Goal: Transaction & Acquisition: Purchase product/service

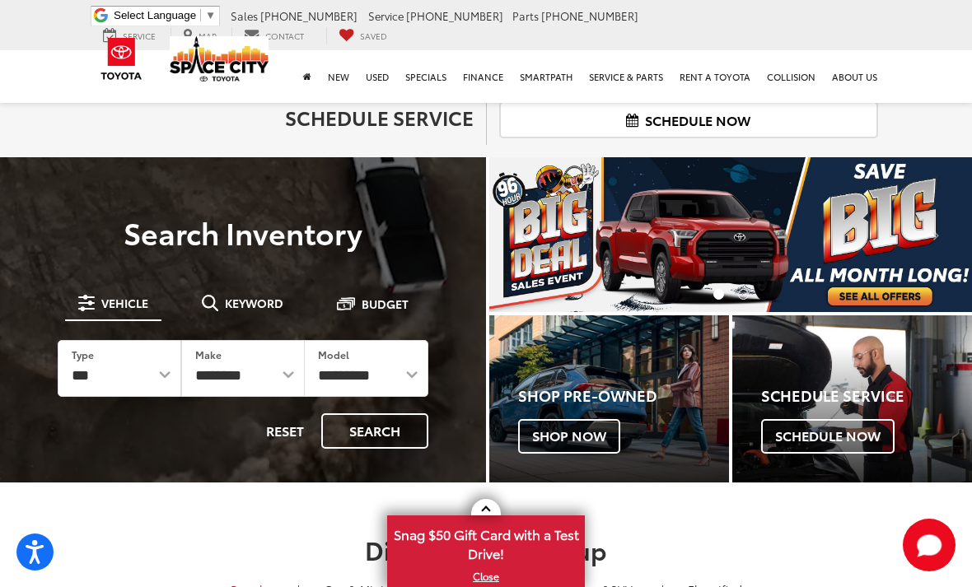
click at [264, 306] on span "Keyword" at bounding box center [254, 303] width 58 height 12
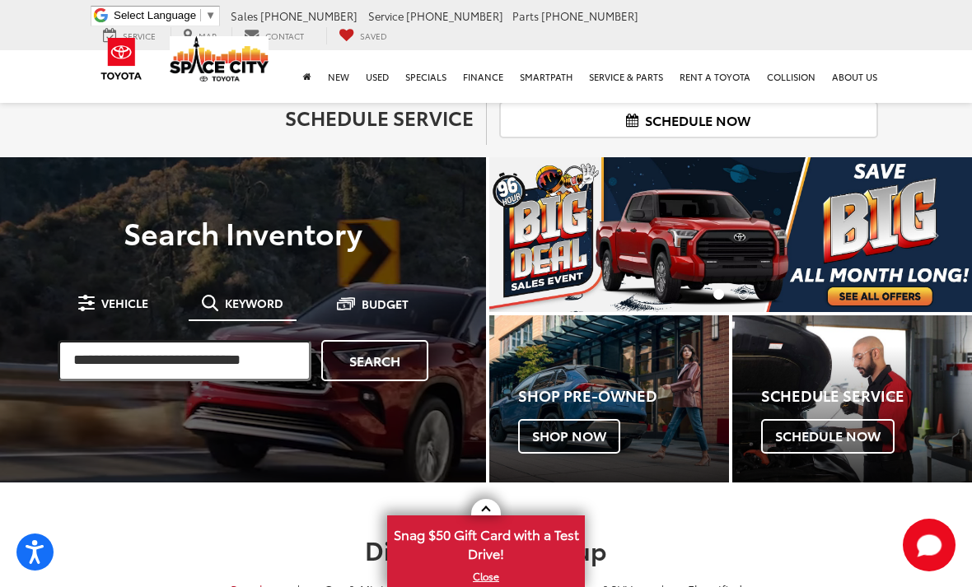
click at [260, 359] on input "search" at bounding box center [185, 360] width 254 height 41
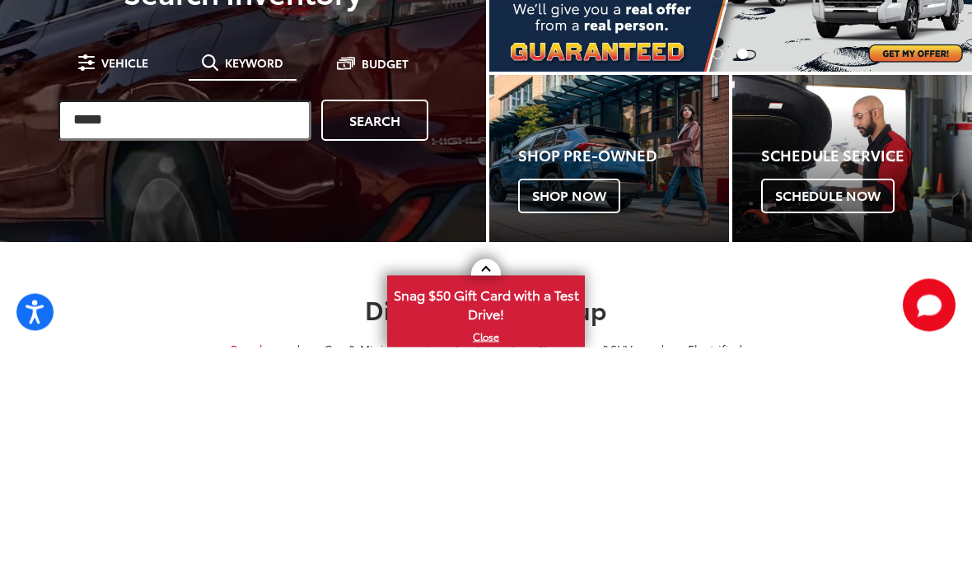
type input "*****"
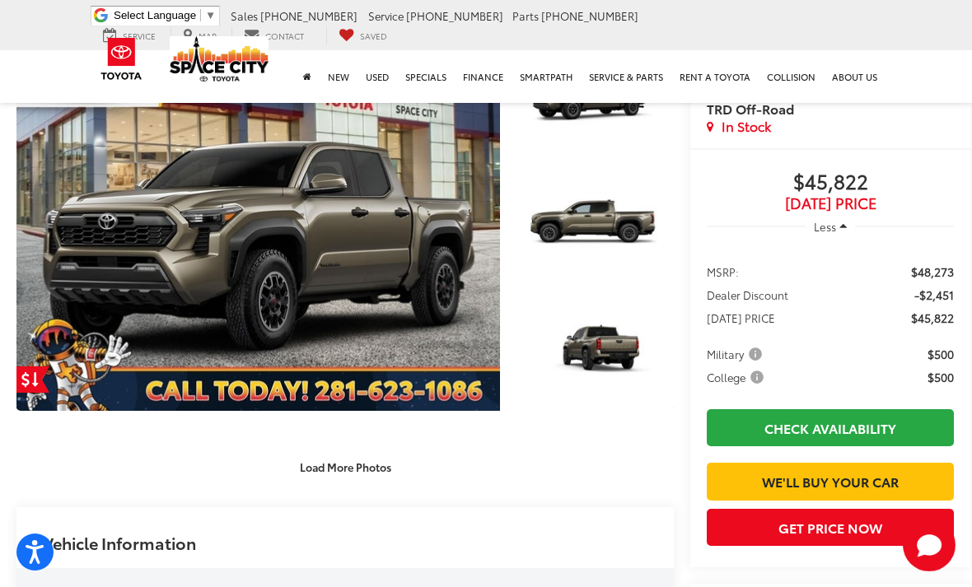
scroll to position [223, 0]
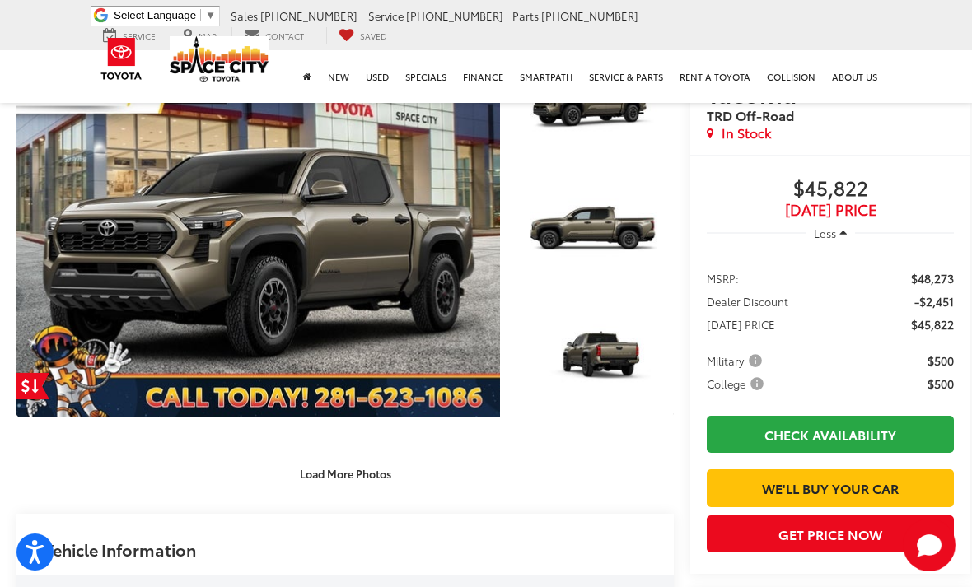
click at [625, 373] on link "Expand Photo 3" at bounding box center [596, 359] width 156 height 117
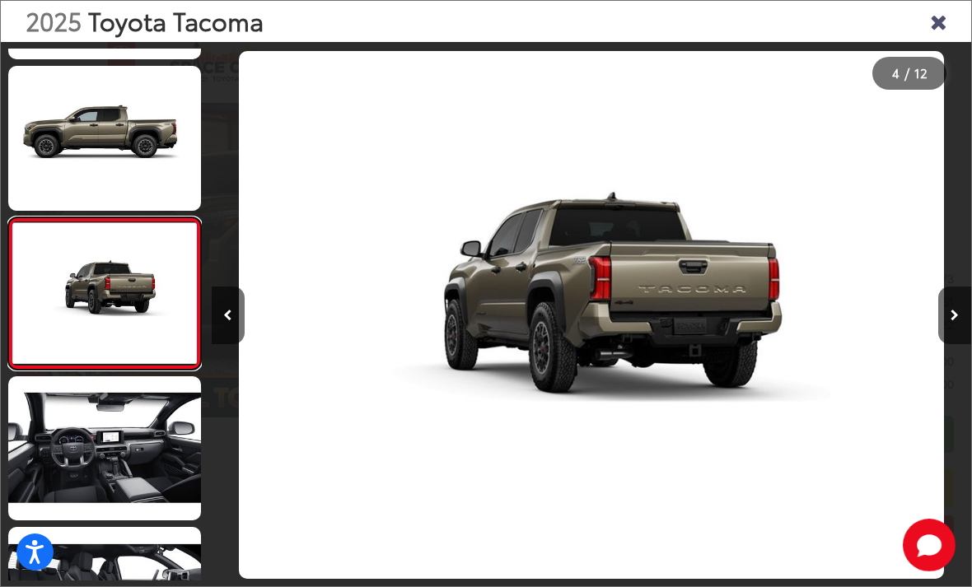
scroll to position [285, 0]
click at [144, 478] on link at bounding box center [104, 448] width 193 height 144
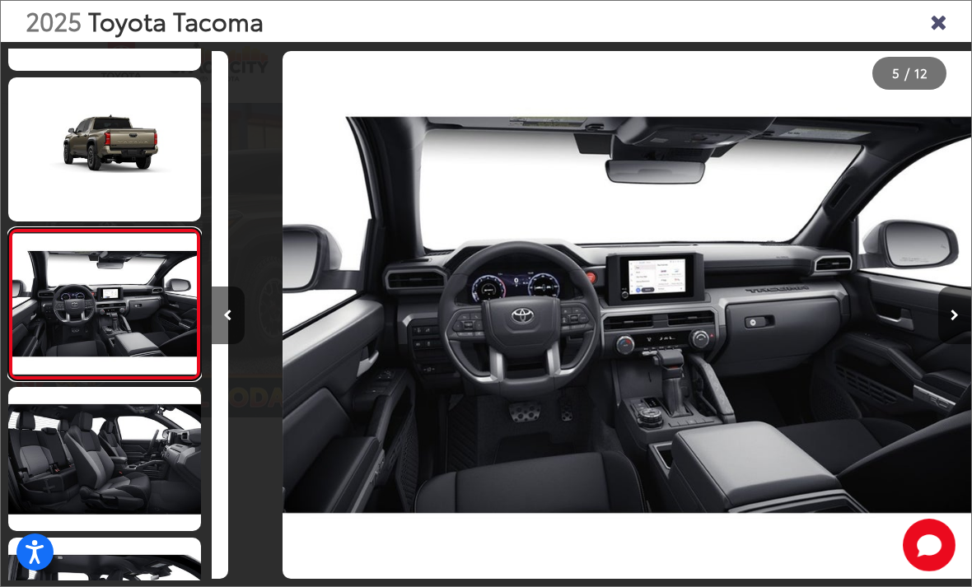
scroll to position [0, 3039]
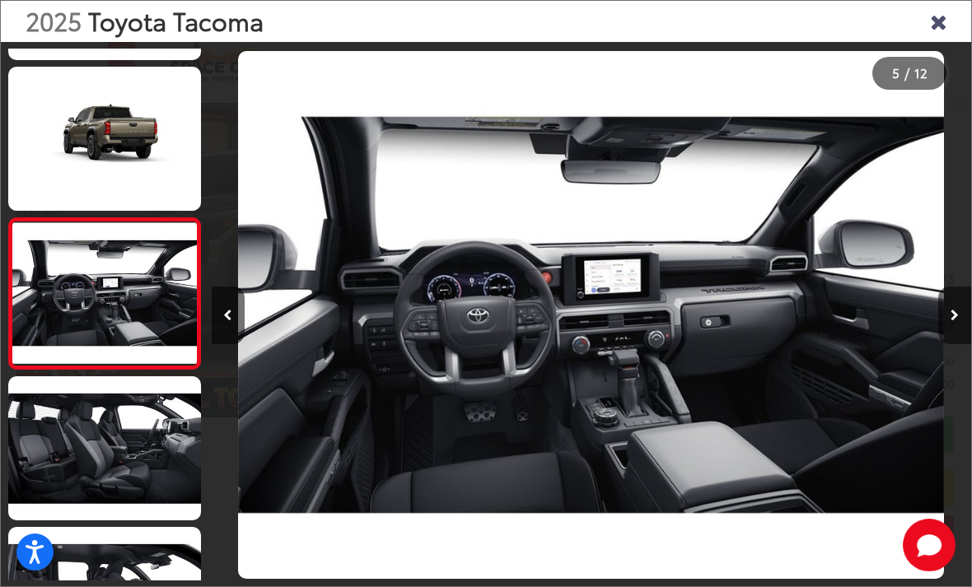
click at [950, 321] on icon "Next image" at bounding box center [954, 316] width 8 height 12
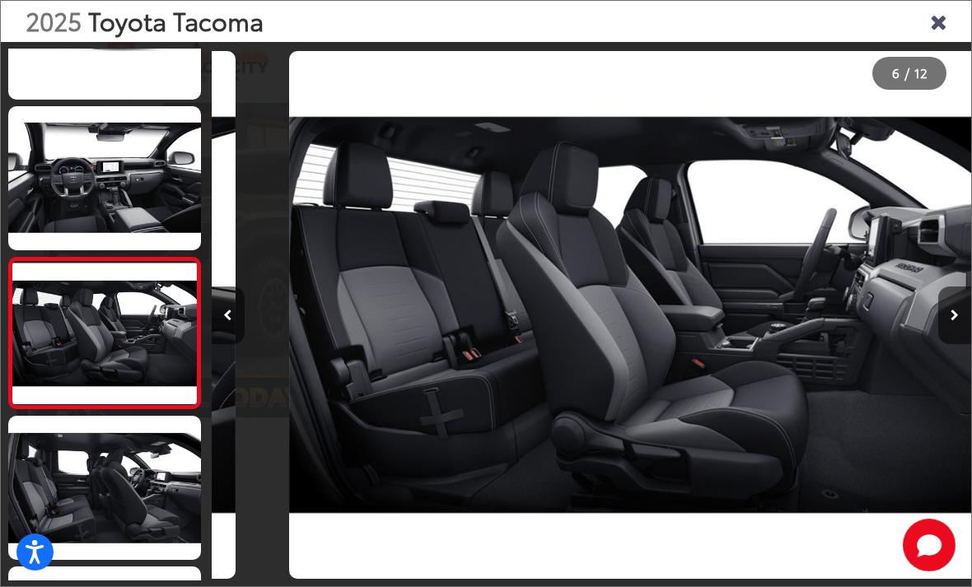
scroll to position [586, 0]
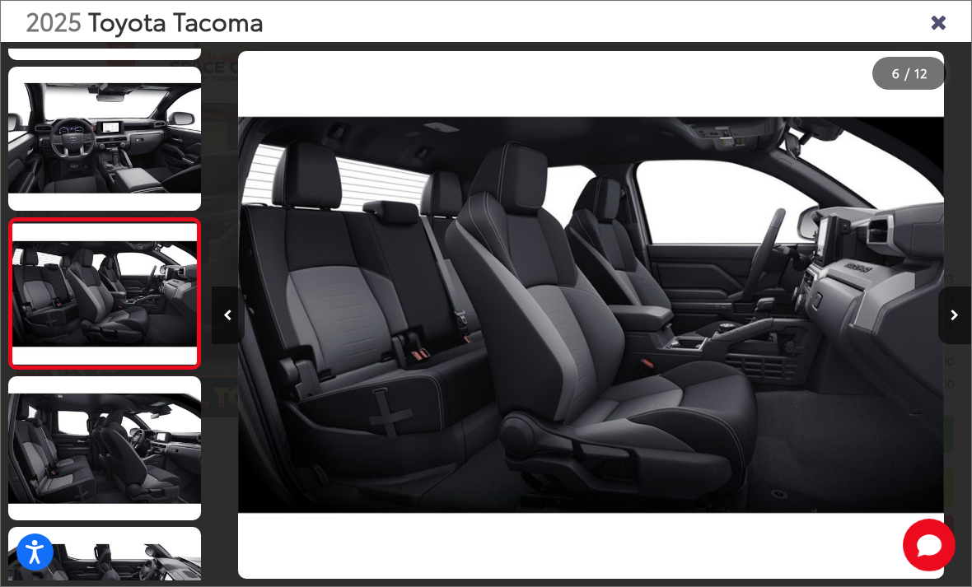
click at [942, 344] on button "Next image" at bounding box center [954, 316] width 33 height 58
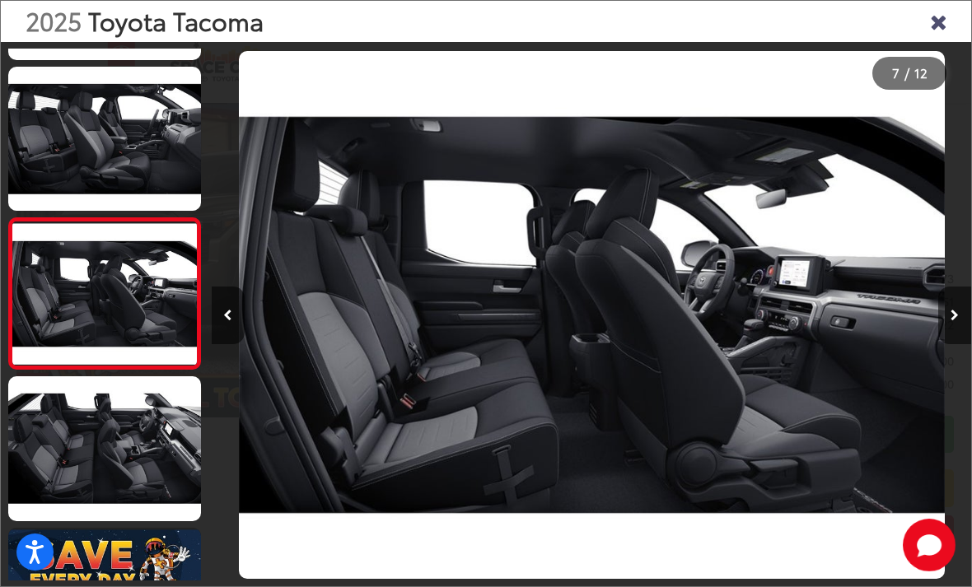
scroll to position [737, 0]
click at [944, 344] on button "Next image" at bounding box center [954, 316] width 33 height 58
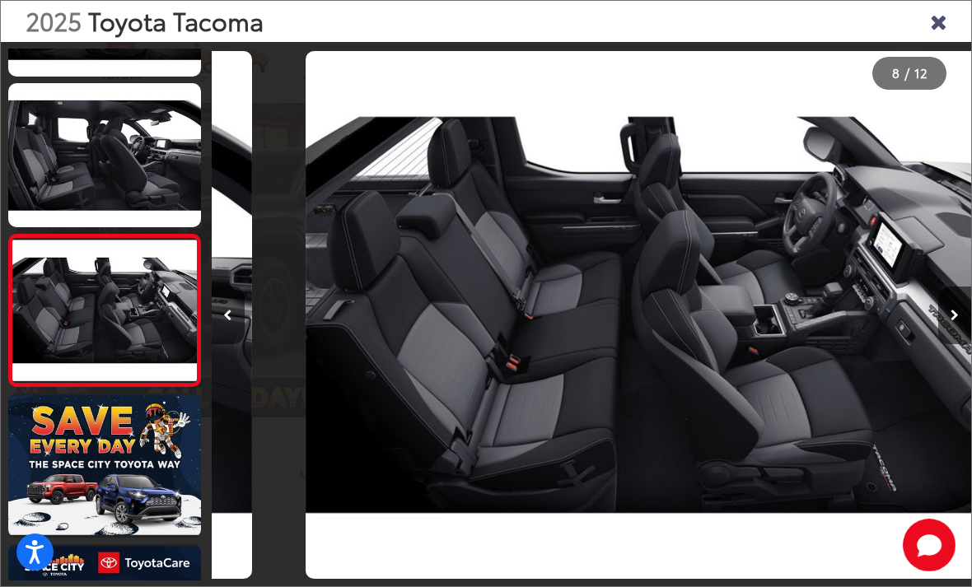
scroll to position [888, 0]
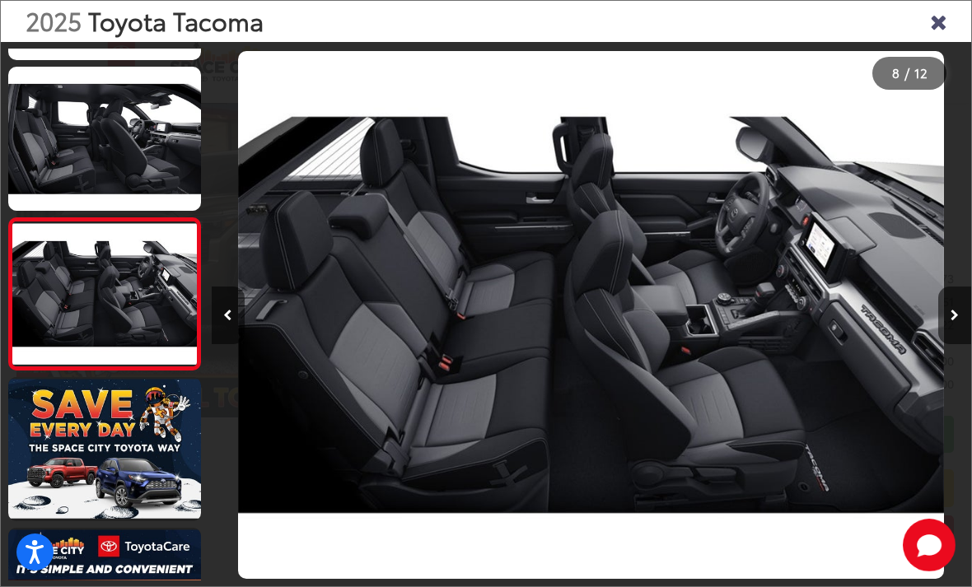
click at [950, 344] on button "Next image" at bounding box center [954, 316] width 33 height 58
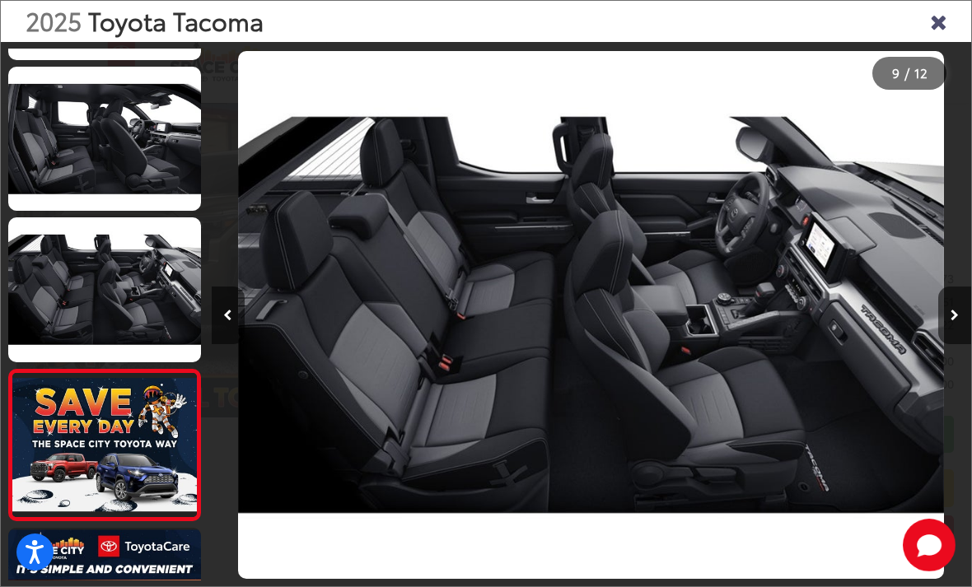
scroll to position [0, 0]
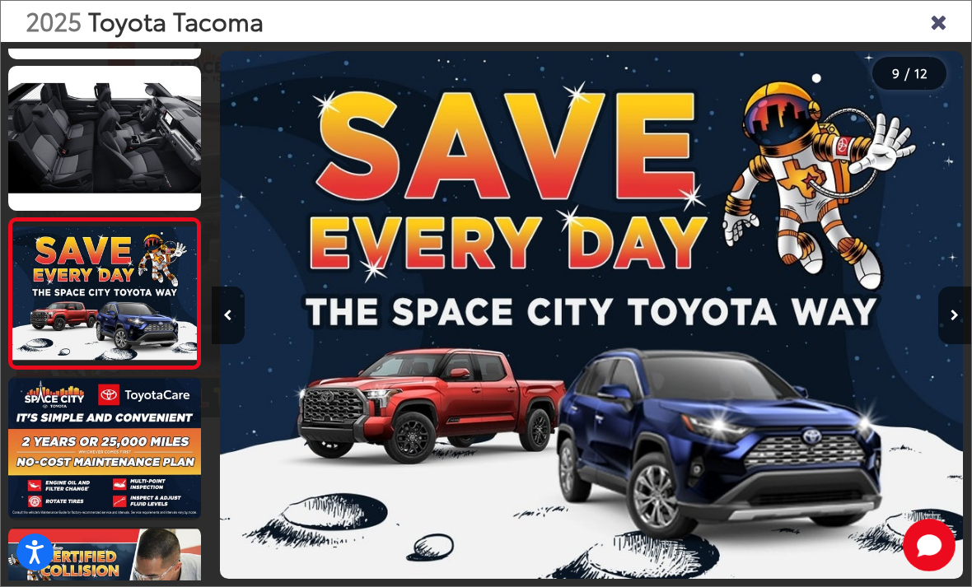
click at [945, 343] on button "Next image" at bounding box center [954, 316] width 33 height 58
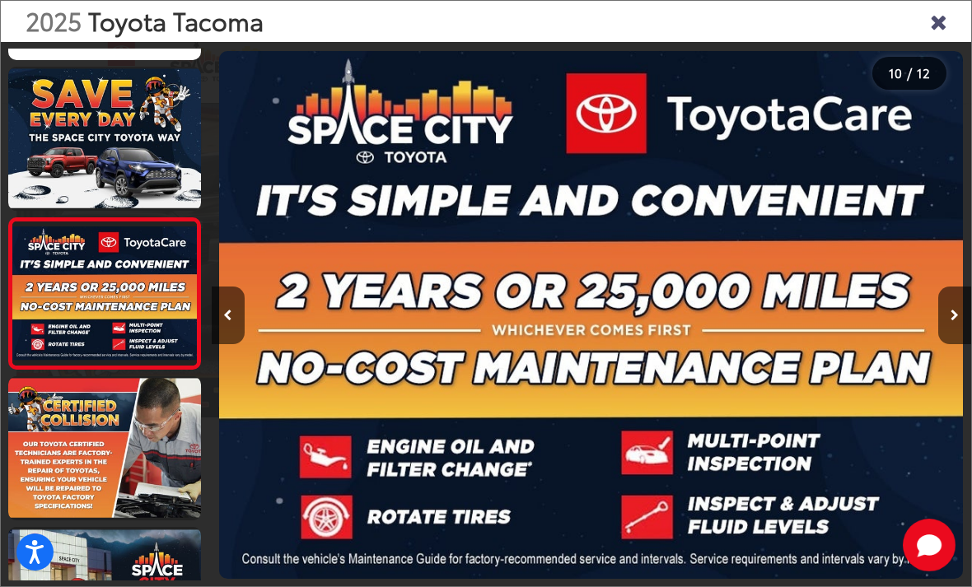
click at [940, 337] on button "Next image" at bounding box center [954, 316] width 33 height 58
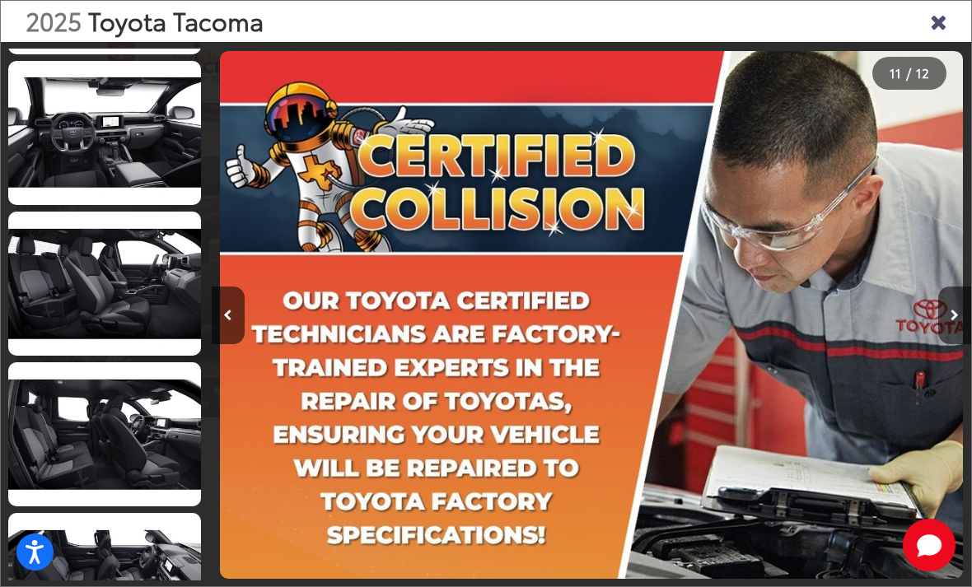
click at [131, 423] on link at bounding box center [104, 434] width 193 height 144
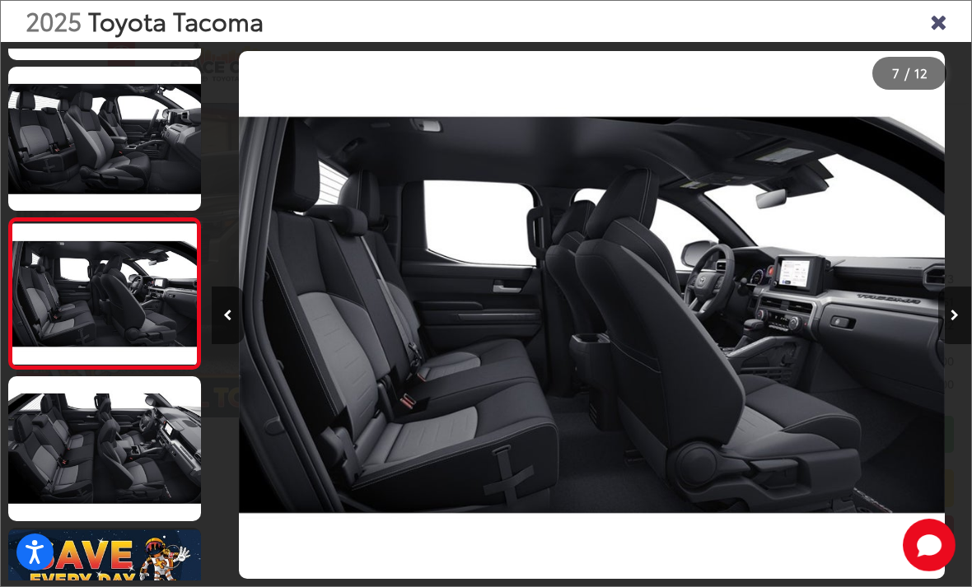
click at [231, 321] on icon "Previous image" at bounding box center [227, 316] width 9 height 12
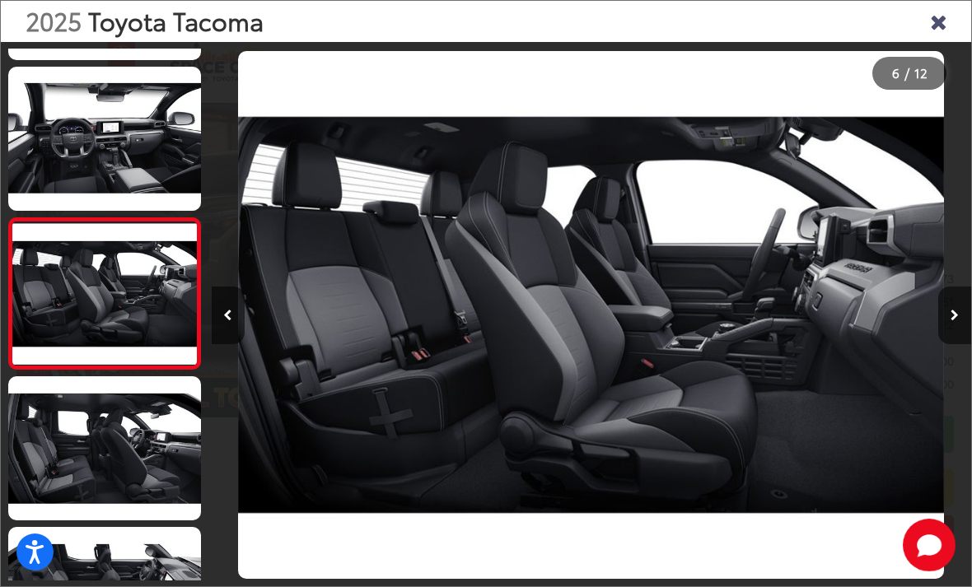
click at [226, 321] on icon "Previous image" at bounding box center [227, 316] width 9 height 12
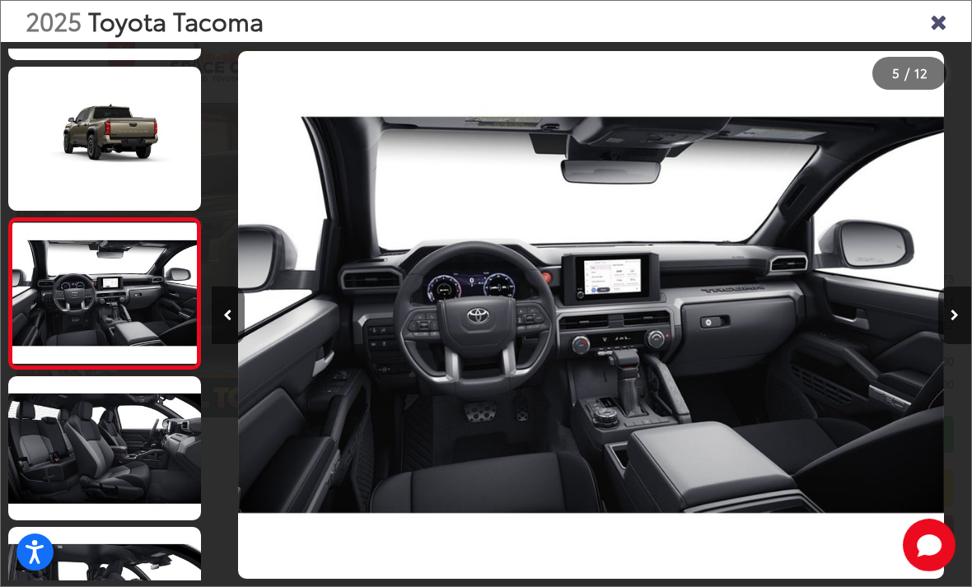
click at [229, 321] on icon "Previous image" at bounding box center [227, 316] width 9 height 12
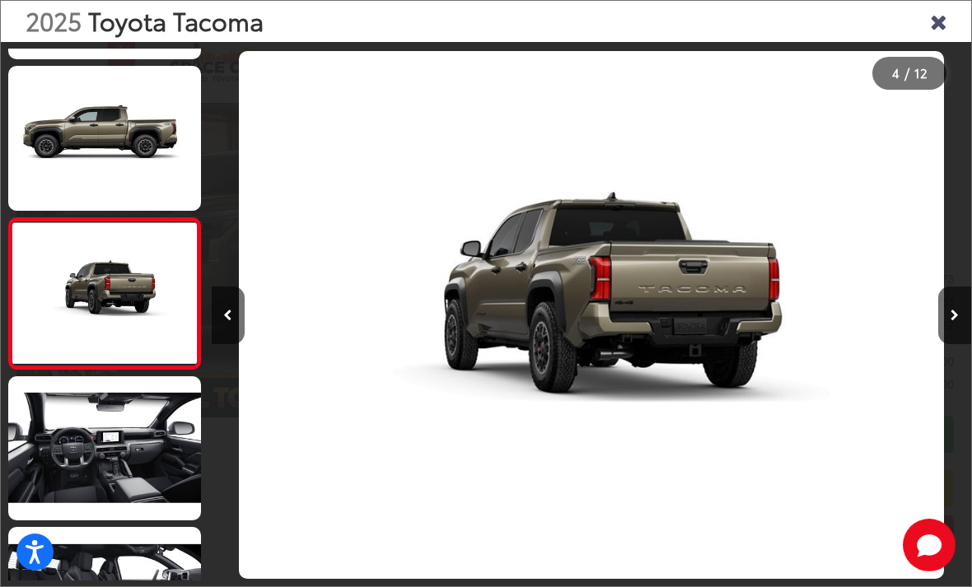
click at [945, 344] on button "Next image" at bounding box center [954, 316] width 33 height 58
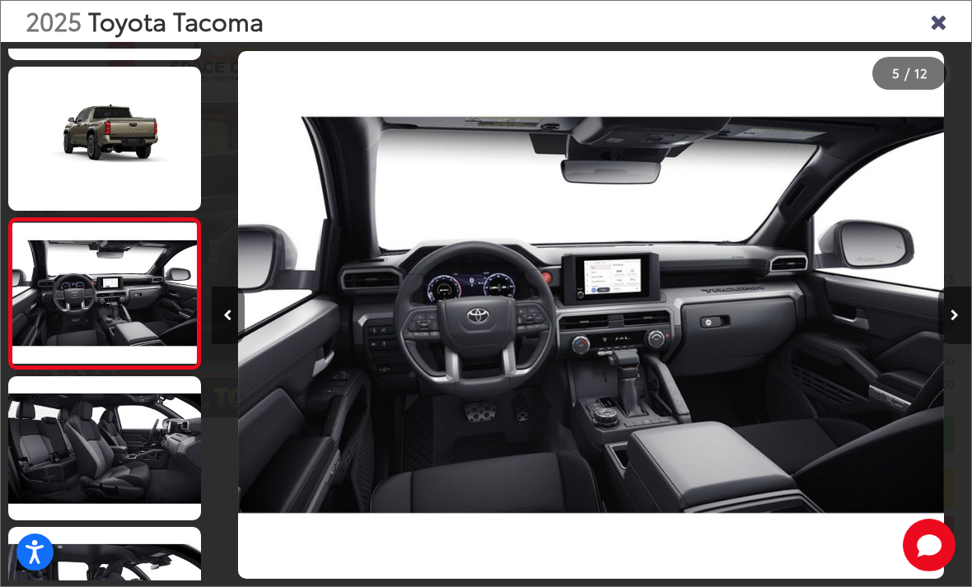
click at [945, 334] on button "Next image" at bounding box center [954, 316] width 33 height 58
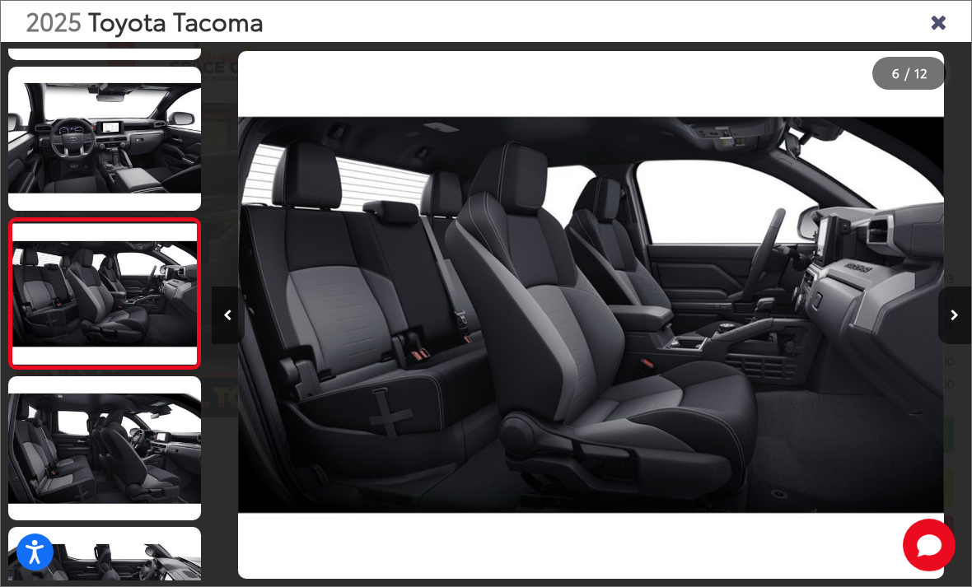
click at [946, 21] on icon "Close gallery" at bounding box center [938, 20] width 16 height 21
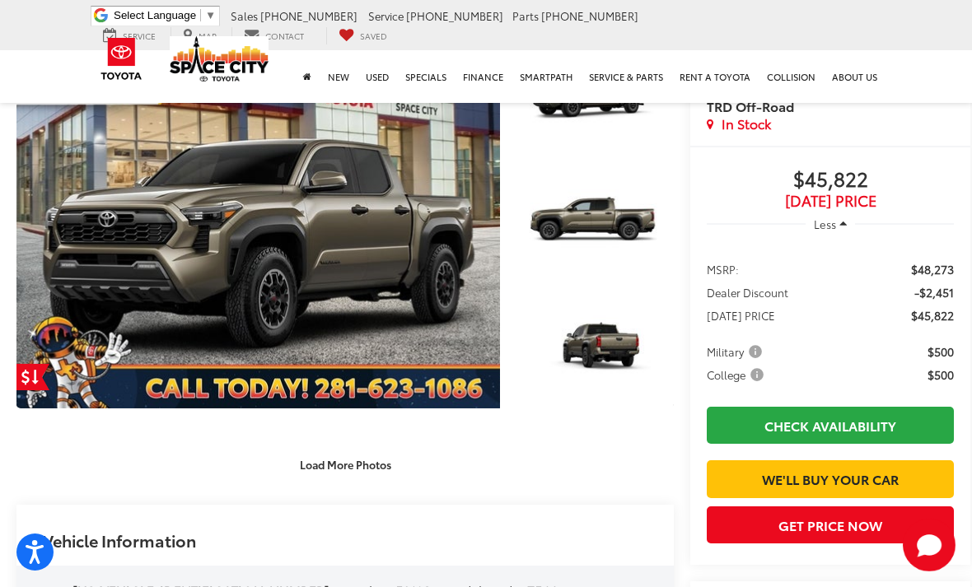
scroll to position [234, 0]
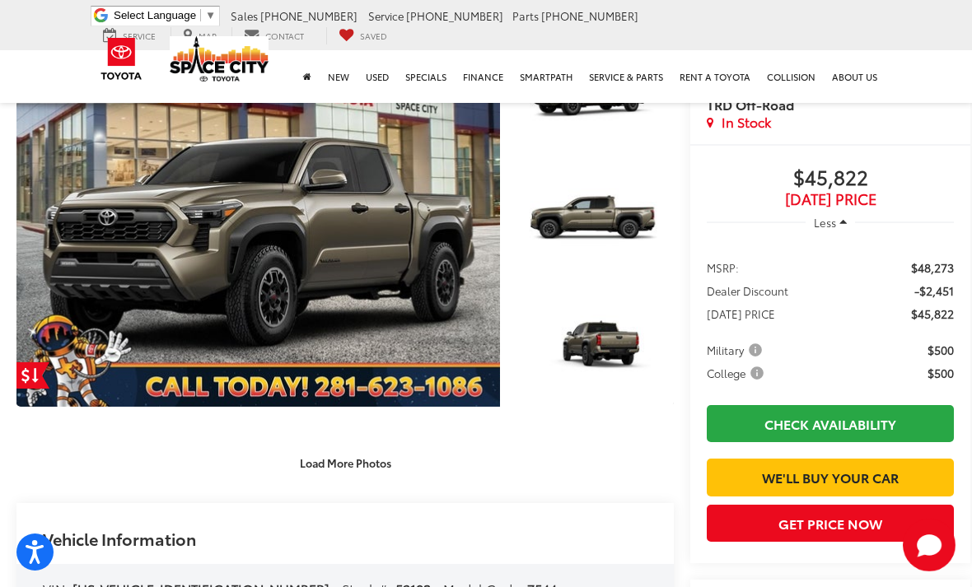
click at [609, 371] on link "Expand Photo 3" at bounding box center [596, 348] width 156 height 117
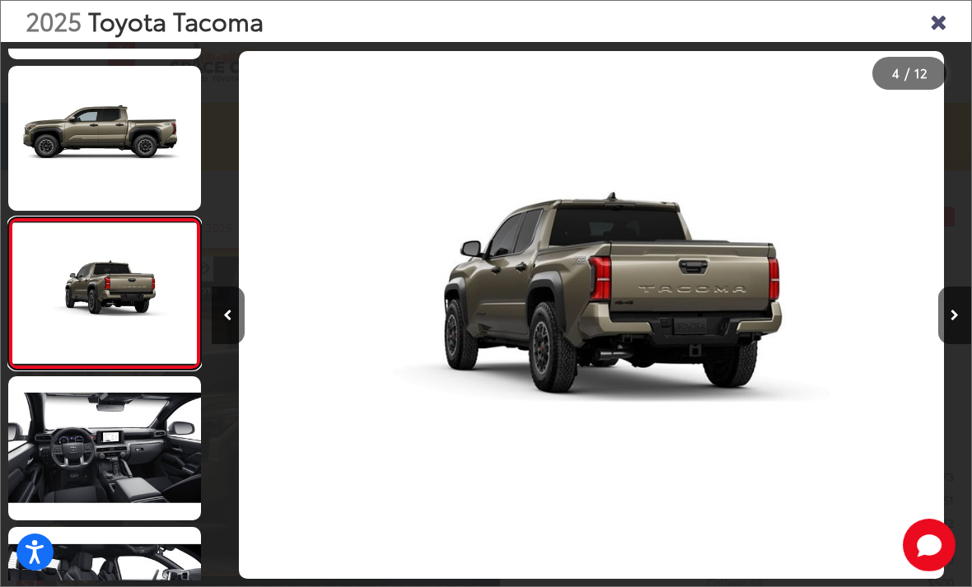
scroll to position [21, 0]
click at [950, 321] on icon "Next image" at bounding box center [954, 316] width 8 height 12
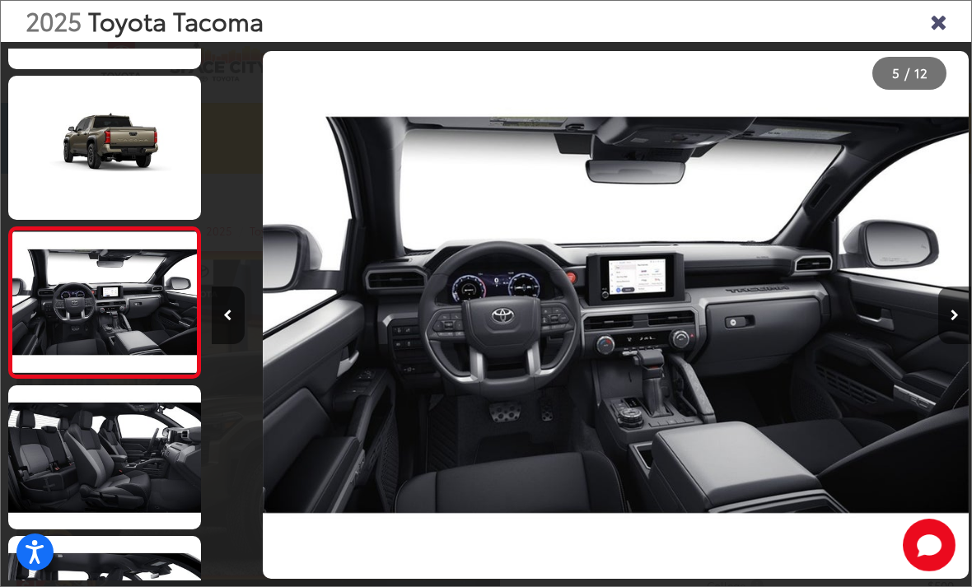
scroll to position [0, 3039]
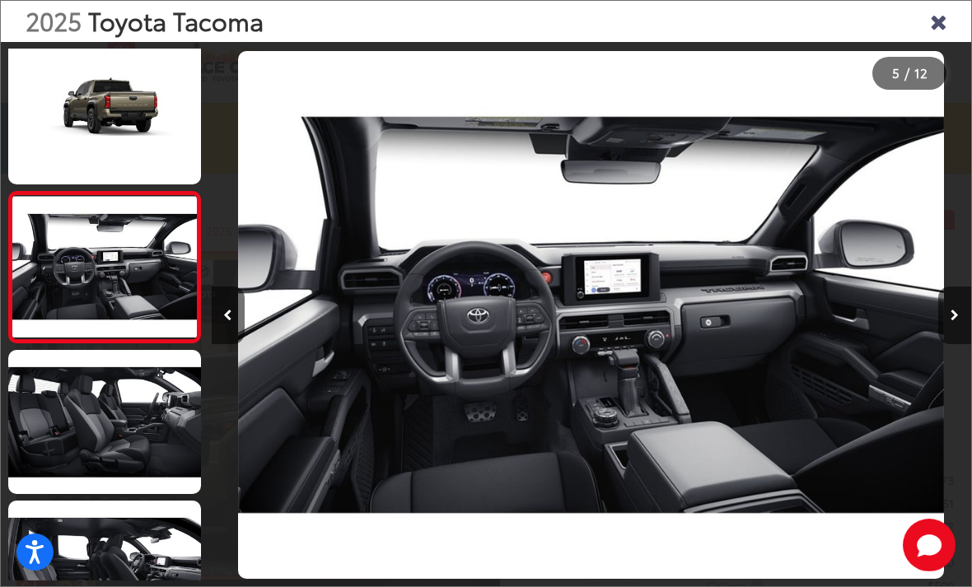
click at [953, 321] on icon "Next image" at bounding box center [954, 316] width 8 height 12
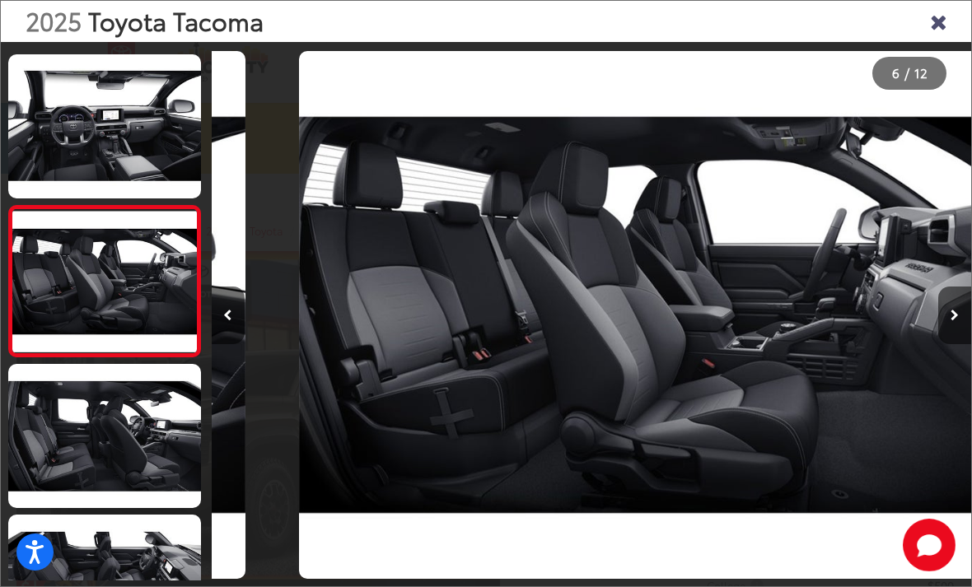
scroll to position [0, 3798]
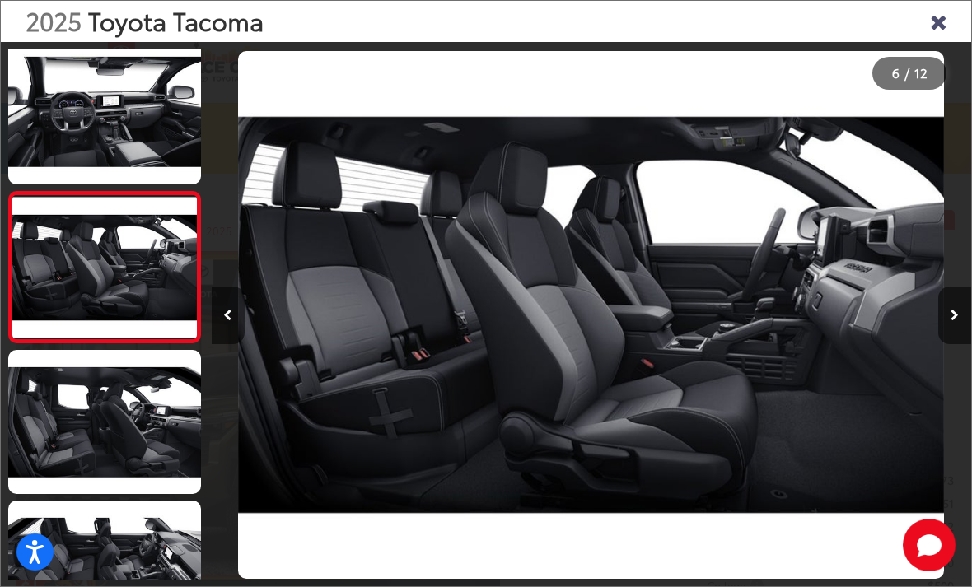
click at [957, 321] on icon "Next image" at bounding box center [954, 316] width 8 height 12
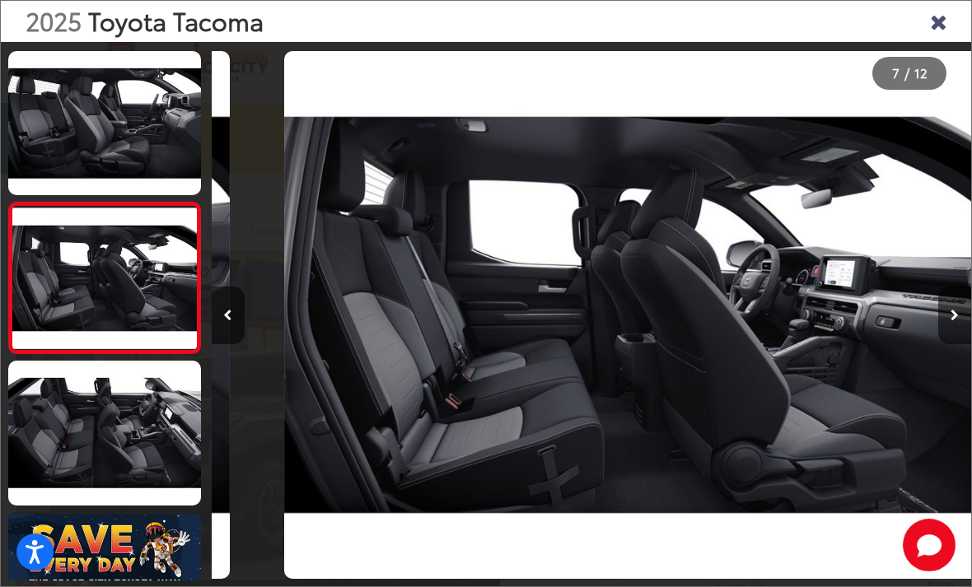
scroll to position [763, 0]
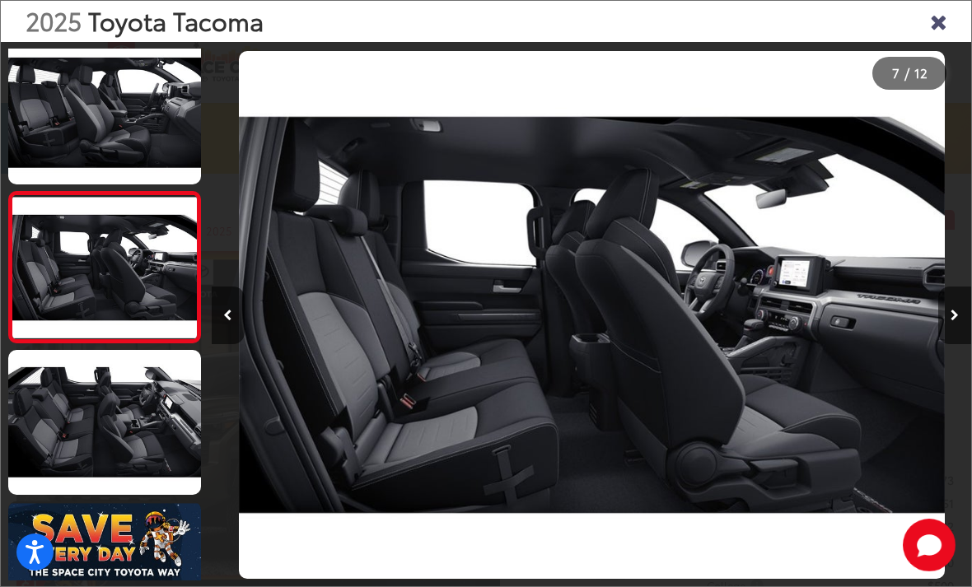
click at [950, 321] on icon "Next image" at bounding box center [954, 316] width 8 height 12
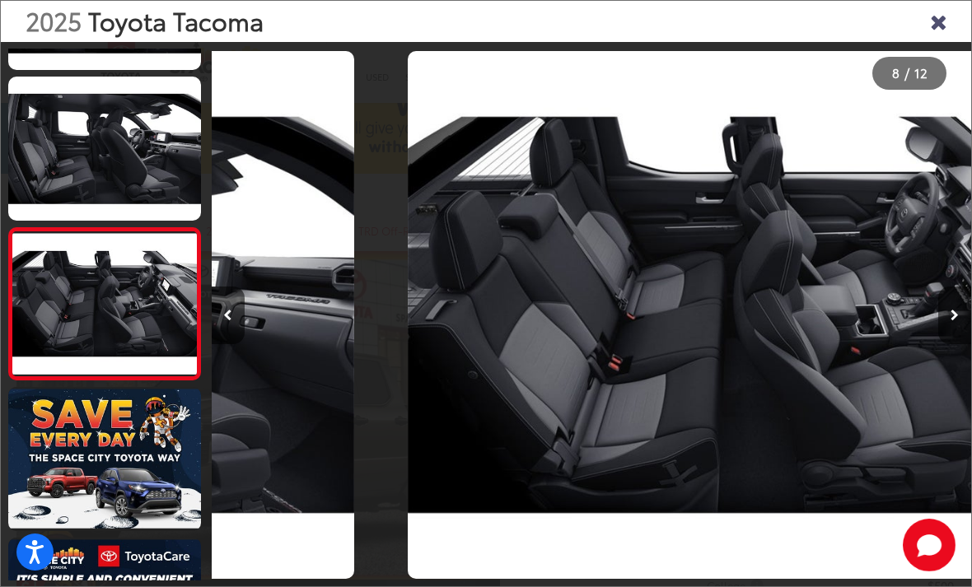
scroll to position [0, 5318]
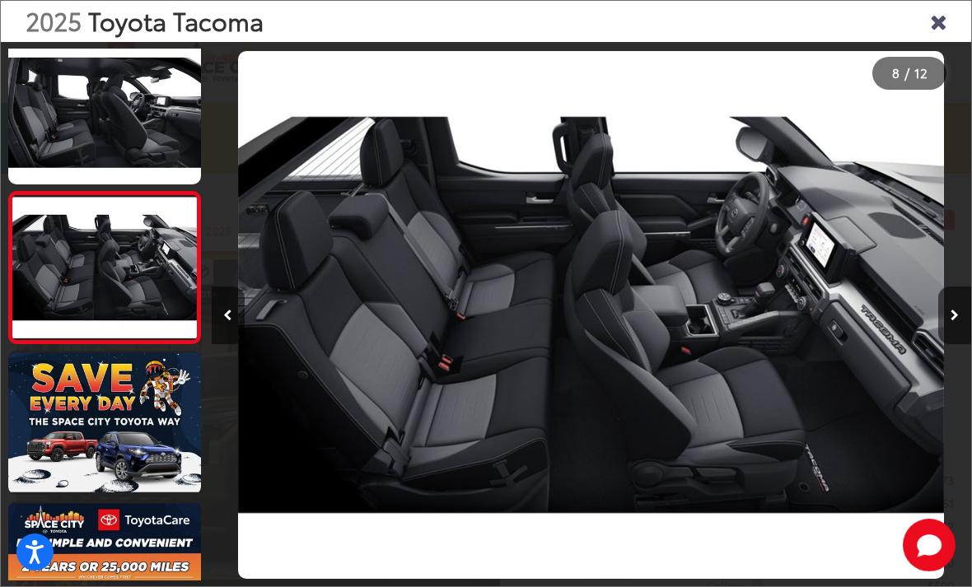
click at [951, 344] on button "Next image" at bounding box center [954, 316] width 33 height 58
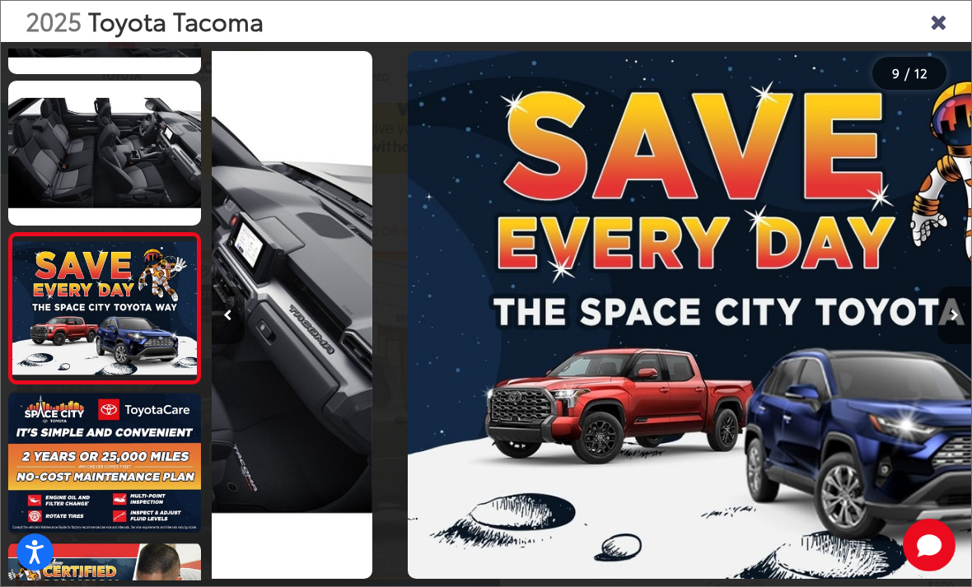
scroll to position [1066, 0]
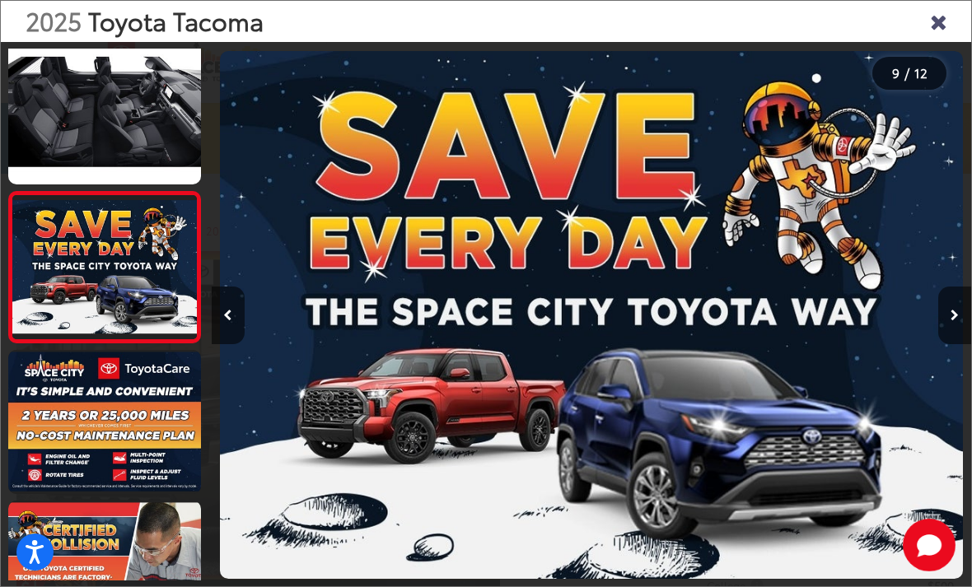
click at [942, 31] on icon "Close gallery" at bounding box center [938, 20] width 16 height 21
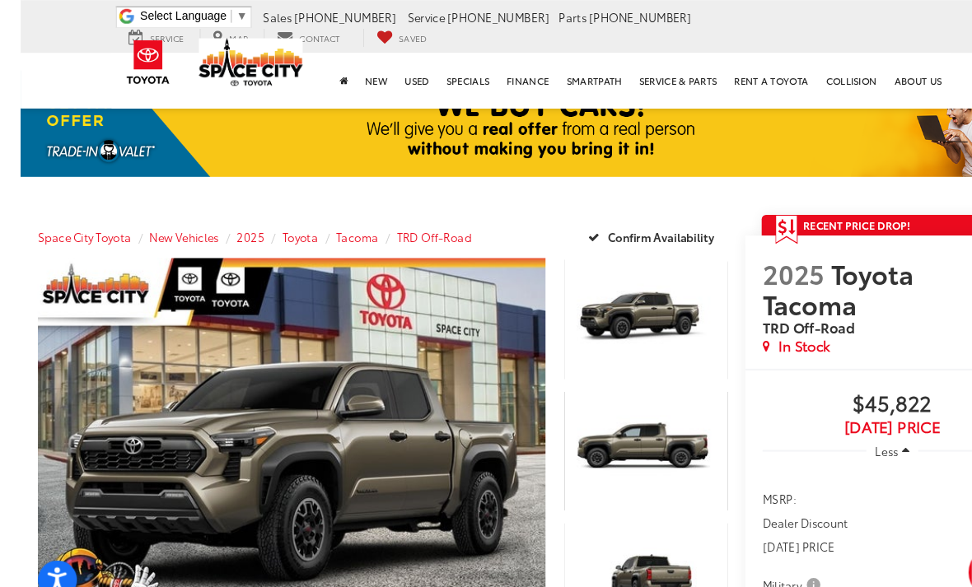
scroll to position [0, 0]
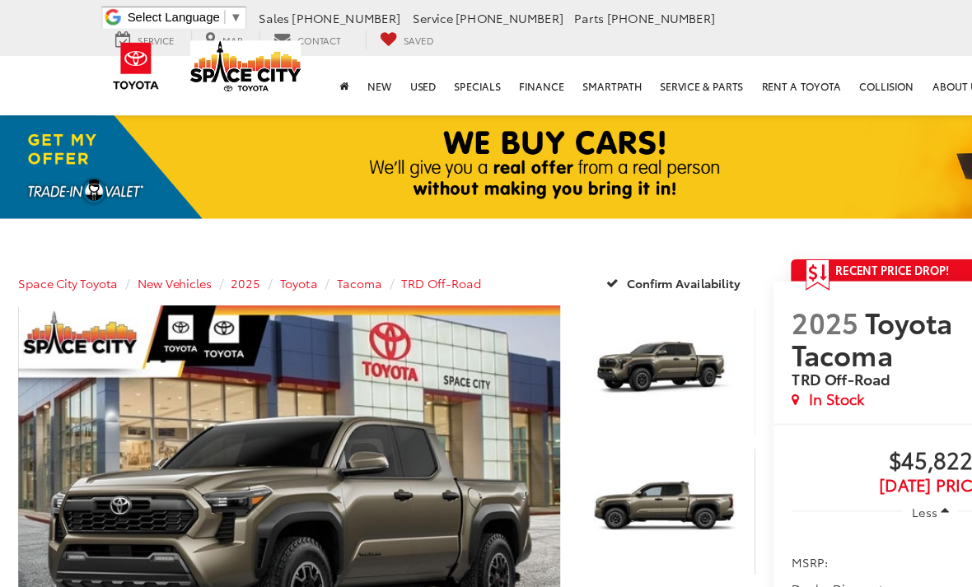
click at [863, 241] on link "Recent Price Drop!" at bounding box center [831, 241] width 250 height 20
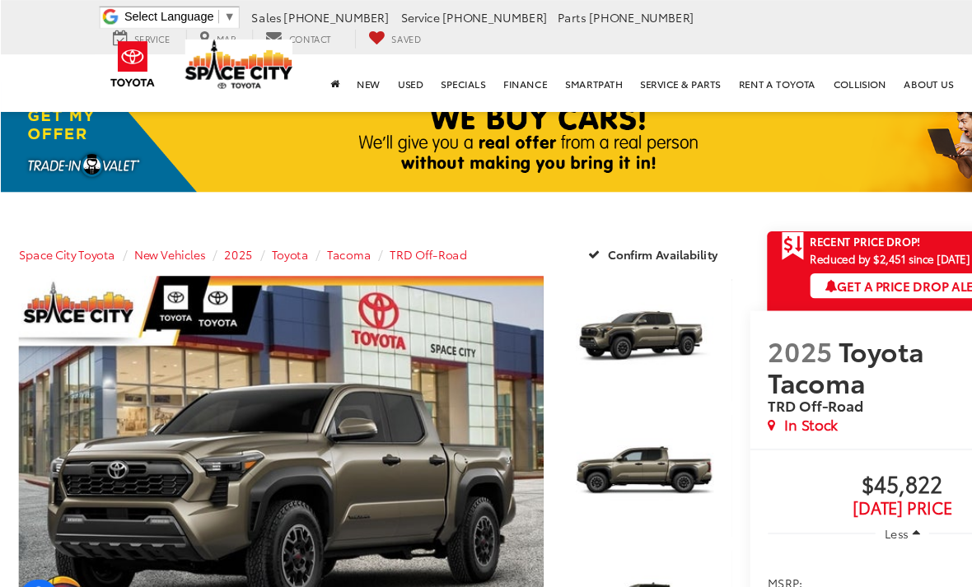
scroll to position [18, 0]
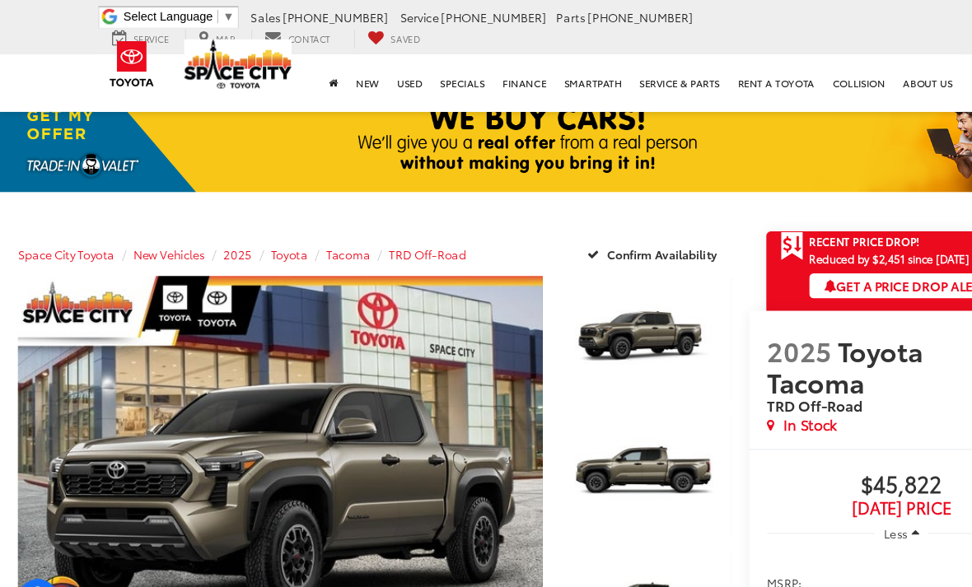
click at [889, 142] on img at bounding box center [486, 126] width 972 height 101
